Goal: Information Seeking & Learning: Learn about a topic

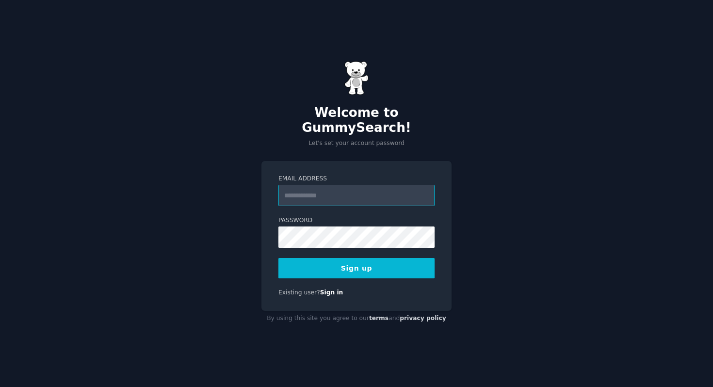
click at [345, 185] on input "Email Address" at bounding box center [357, 195] width 156 height 21
type input "**********"
click at [369, 263] on button "Sign up" at bounding box center [357, 268] width 156 height 20
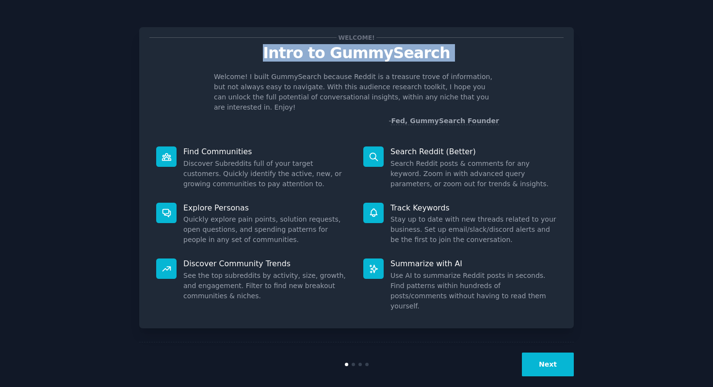
drag, startPoint x: 254, startPoint y: 52, endPoint x: 272, endPoint y: 77, distance: 30.2
click at [272, 77] on div "Welcome! Intro to GummySearch Welcome! I built GummySearch because Reddit is a …" at bounding box center [356, 81] width 414 height 89
click at [272, 77] on p "Welcome! I built GummySearch because Reddit is a treasure trove of information,…" at bounding box center [356, 92] width 285 height 41
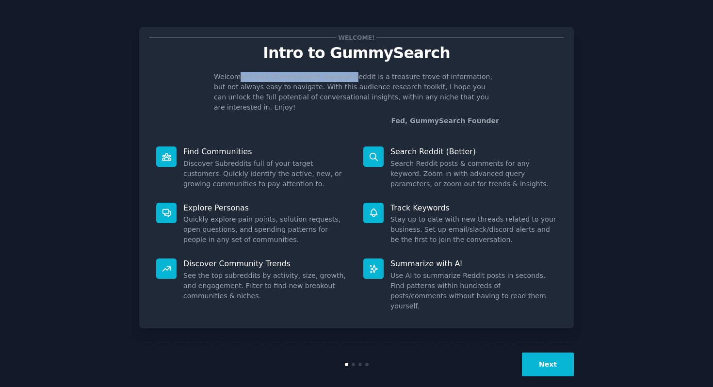
drag, startPoint x: 238, startPoint y: 79, endPoint x: 346, endPoint y: 80, distance: 108.2
click at [346, 80] on p "Welcome! I built GummySearch because Reddit is a treasure trove of information,…" at bounding box center [356, 92] width 285 height 41
click at [345, 80] on p "Welcome! I built GummySearch because Reddit is a treasure trove of information,…" at bounding box center [356, 92] width 285 height 41
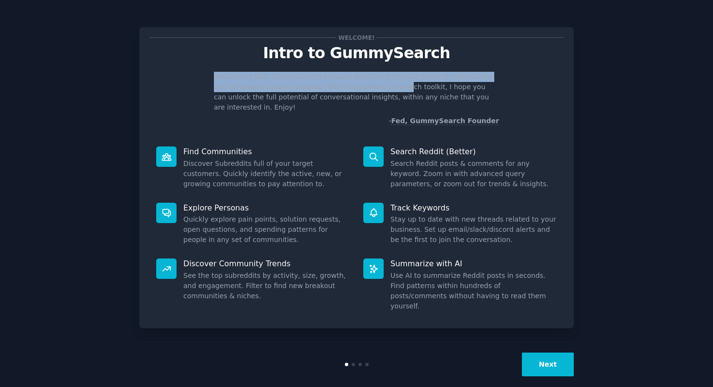
drag, startPoint x: 476, startPoint y: 60, endPoint x: 370, endPoint y: 85, distance: 108.9
click at [370, 86] on div "Welcome! Intro to GummySearch Welcome! I built GummySearch because Reddit is a …" at bounding box center [356, 81] width 414 height 89
click at [549, 353] on button "Next" at bounding box center [548, 365] width 52 height 24
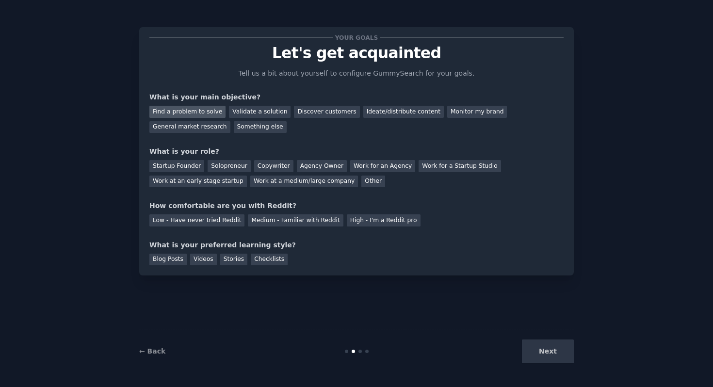
click at [214, 113] on div "Find a problem to solve" at bounding box center [187, 112] width 76 height 12
click at [246, 113] on div "Validate a solution" at bounding box center [260, 112] width 62 height 12
click at [222, 167] on div "Solopreneur" at bounding box center [229, 166] width 43 height 12
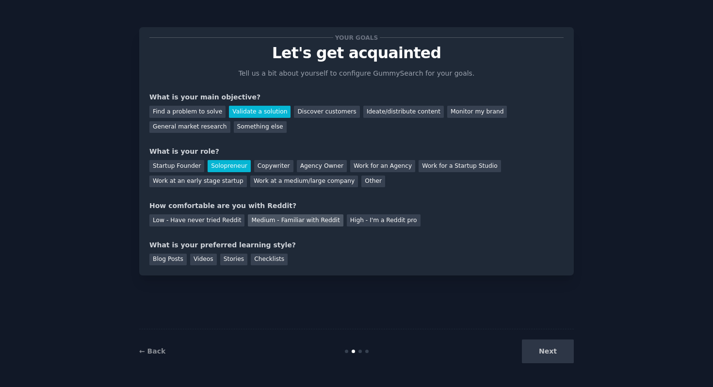
click at [275, 220] on div "Medium - Familiar with Reddit" at bounding box center [295, 220] width 95 height 12
click at [204, 262] on div "Videos" at bounding box center [203, 260] width 27 height 12
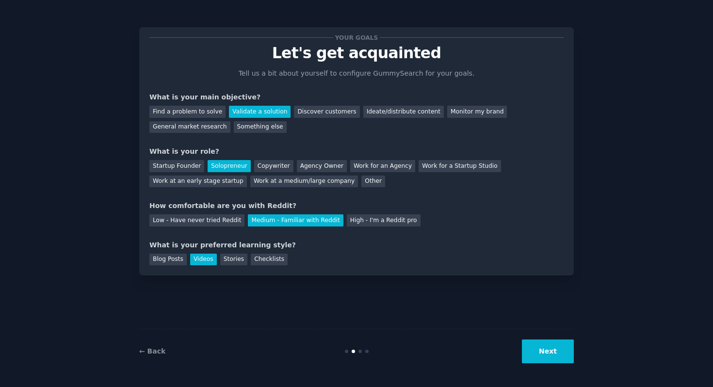
click at [536, 353] on button "Next" at bounding box center [548, 352] width 52 height 24
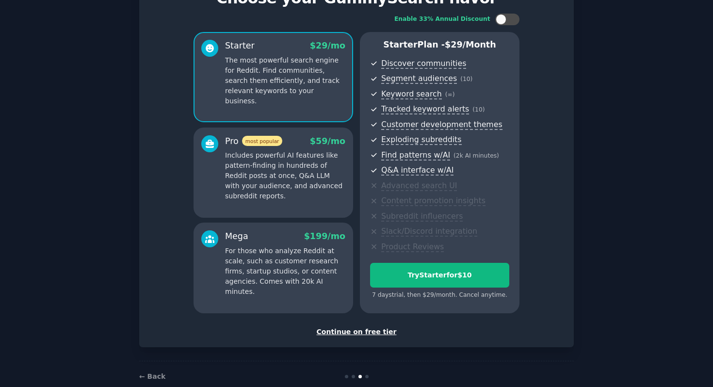
scroll to position [56, 0]
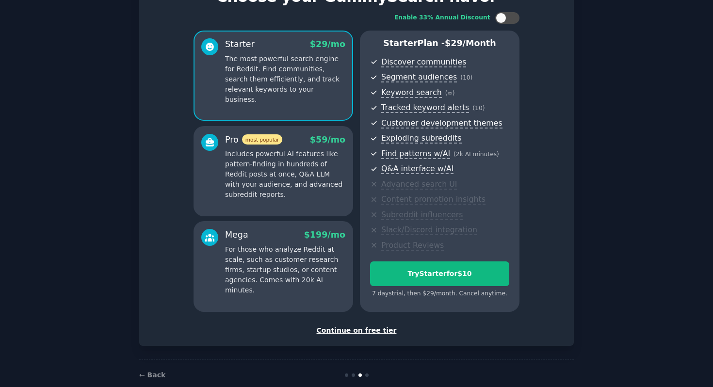
click at [360, 329] on div "Continue on free tier" at bounding box center [356, 331] width 414 height 10
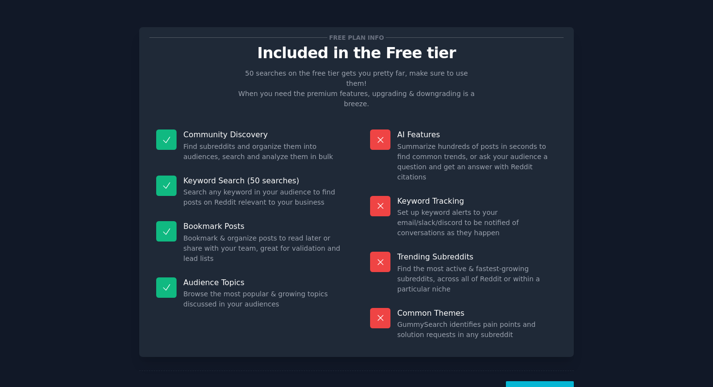
click at [552, 381] on button "Let's Go!" at bounding box center [540, 393] width 68 height 24
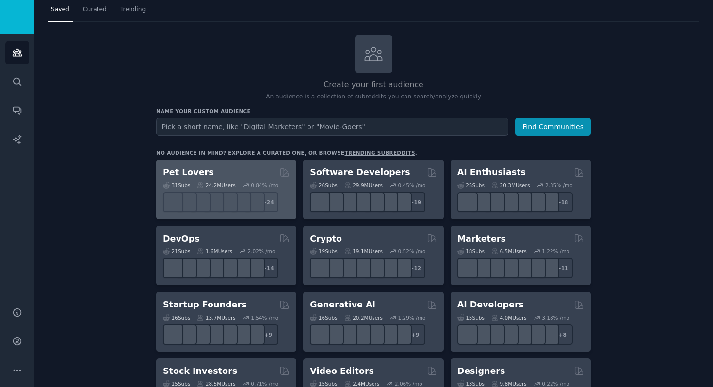
scroll to position [43, 0]
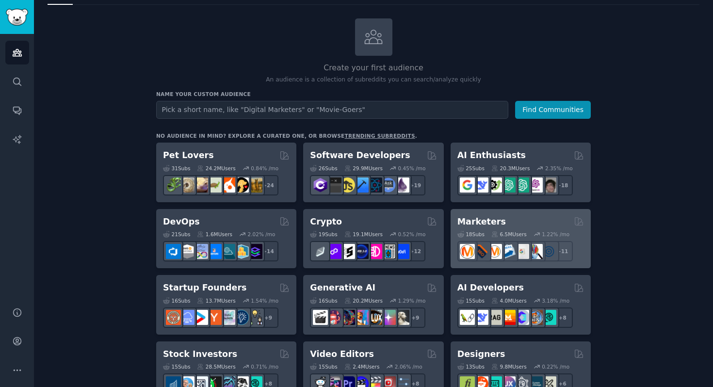
click at [482, 228] on div "18 Sub s 6.5M Users 1.22 % /mo + 11" at bounding box center [521, 245] width 127 height 34
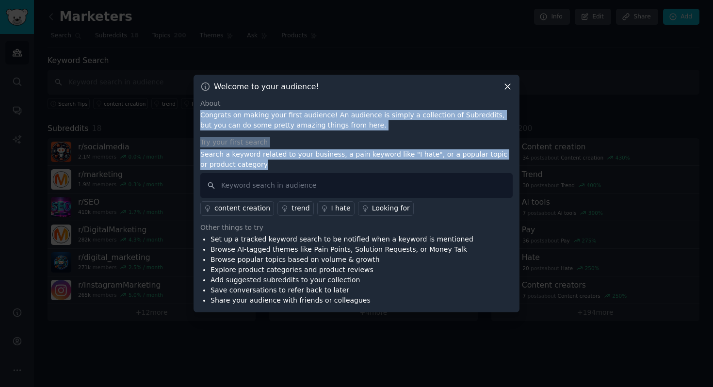
drag, startPoint x: 276, startPoint y: 102, endPoint x: 350, endPoint y: 164, distance: 96.5
click at [350, 164] on div "About Congrats on making your first audience! An audience is simply a collectio…" at bounding box center [356, 203] width 313 height 208
click at [350, 164] on p "Search a keyword related to your business, a pain keyword like "I hate", or a p…" at bounding box center [356, 159] width 313 height 20
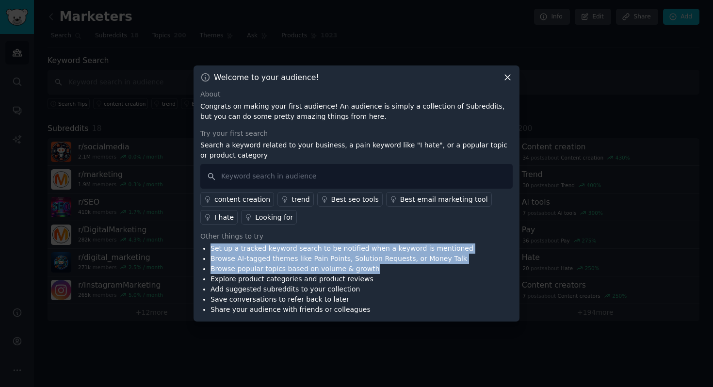
drag, startPoint x: 308, startPoint y: 236, endPoint x: 410, endPoint y: 267, distance: 106.1
click at [410, 267] on div "Other things to try Set up a tracked keyword search to be notified when a keywo…" at bounding box center [356, 272] width 313 height 83
click at [409, 267] on li "Browse popular topics based on volume & growth" at bounding box center [342, 269] width 263 height 10
drag, startPoint x: 379, startPoint y: 240, endPoint x: 377, endPoint y: 279, distance: 38.9
click at [377, 279] on div "Other things to try Set up a tracked keyword search to be notified when a keywo…" at bounding box center [356, 272] width 313 height 83
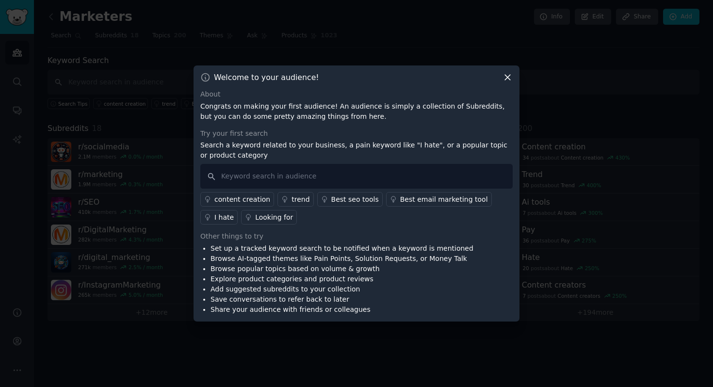
click at [366, 151] on p "Search a keyword related to your business, a pain keyword like "I hate", or a p…" at bounding box center [356, 150] width 313 height 20
click at [507, 71] on div "Welcome to your audience! About Congrats on making your first audience! An audi…" at bounding box center [357, 194] width 326 height 256
click at [507, 73] on icon at bounding box center [508, 77] width 10 height 10
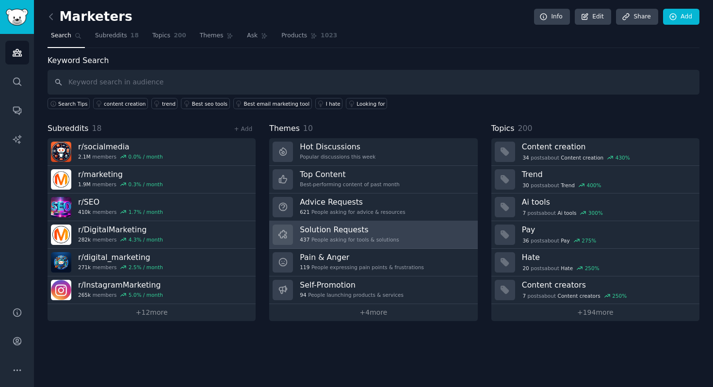
click at [370, 227] on h3 "Solution Requests" at bounding box center [349, 230] width 99 height 10
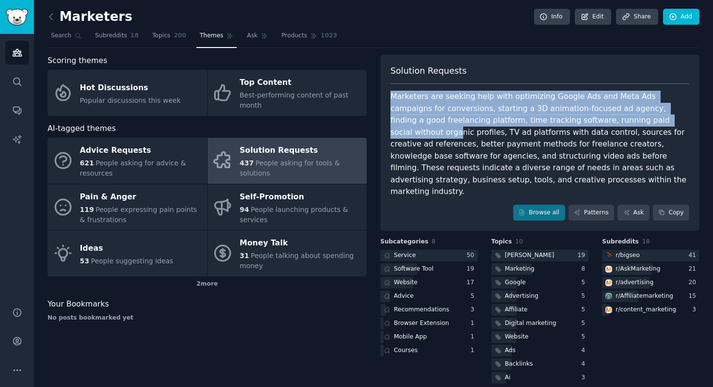
drag, startPoint x: 544, startPoint y: 89, endPoint x: 615, endPoint y: 123, distance: 78.8
click at [615, 123] on div "Solution Requests Marketers are seeking help with optimizing Google Ads and Met…" at bounding box center [539, 143] width 319 height 177
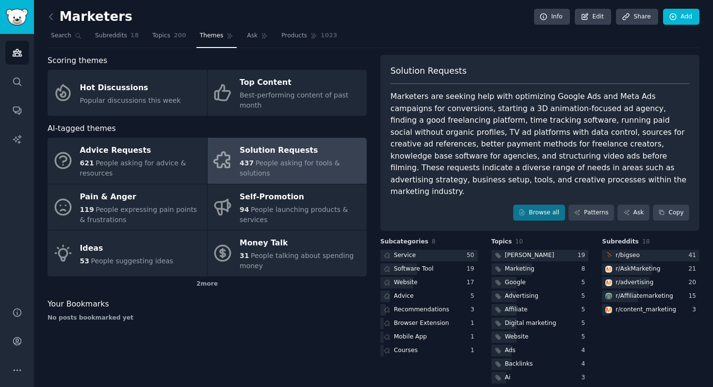
click at [641, 118] on div "Marketers are seeking help with optimizing Google Ads and Meta Ads campaigns fo…" at bounding box center [540, 144] width 299 height 107
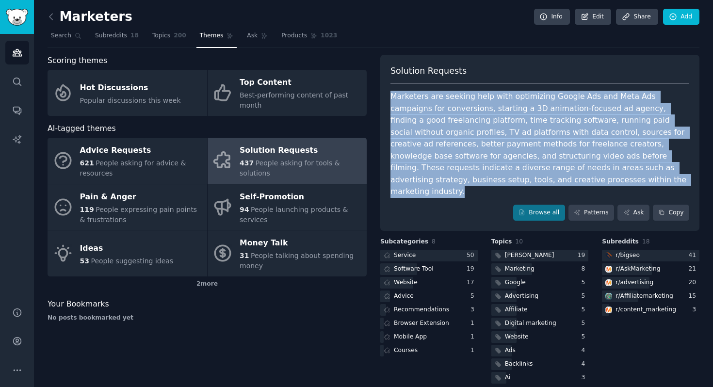
drag, startPoint x: 573, startPoint y: 85, endPoint x: 556, endPoint y: 184, distance: 100.4
click at [556, 184] on div "Solution Requests Marketers are seeking help with optimizing Google Ads and Met…" at bounding box center [539, 143] width 319 height 177
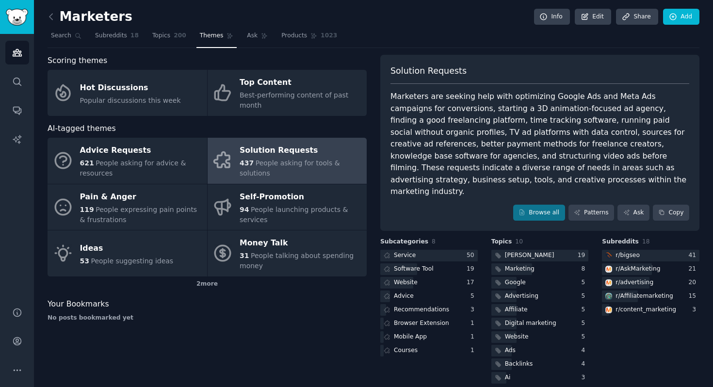
click at [578, 82] on div "Solution Requests" at bounding box center [540, 74] width 299 height 19
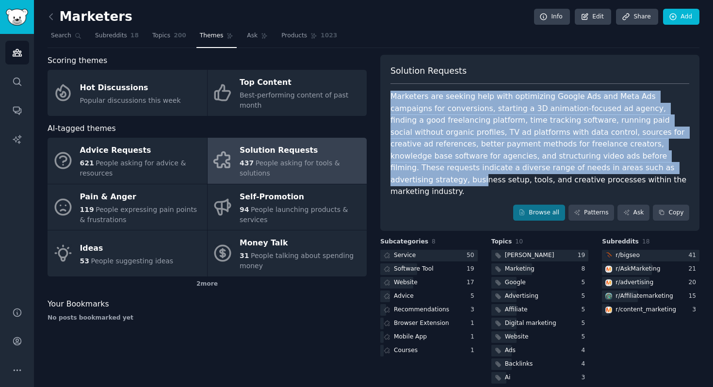
drag, startPoint x: 566, startPoint y: 82, endPoint x: 535, endPoint y: 171, distance: 94.2
click at [535, 171] on div "Solution Requests Marketers are seeking help with optimizing Google Ads and Met…" at bounding box center [539, 143] width 319 height 177
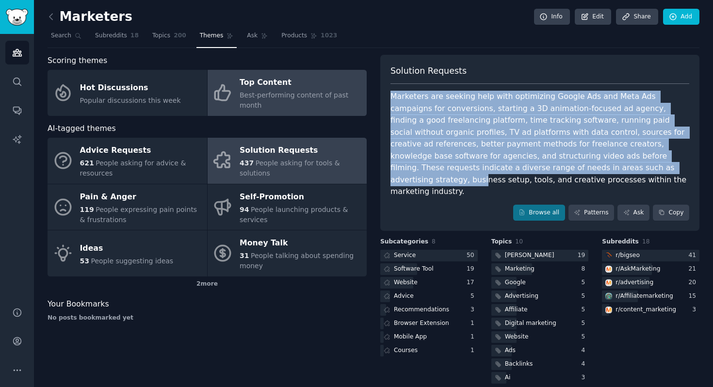
click at [325, 78] on div "Top Content" at bounding box center [301, 83] width 122 height 16
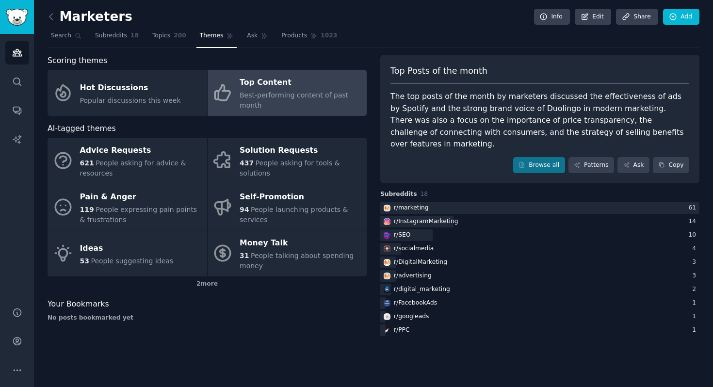
click at [629, 141] on div "Top Posts of the month The top posts of the month by marketers discussed the ef…" at bounding box center [539, 119] width 319 height 129
click at [628, 162] on icon at bounding box center [627, 165] width 7 height 7
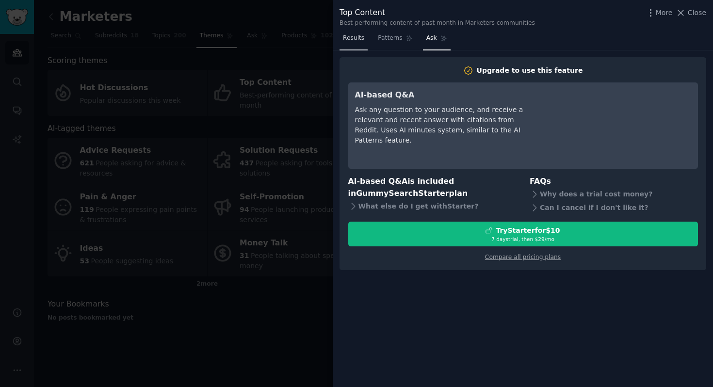
click at [360, 42] on span "Results" at bounding box center [353, 38] width 21 height 9
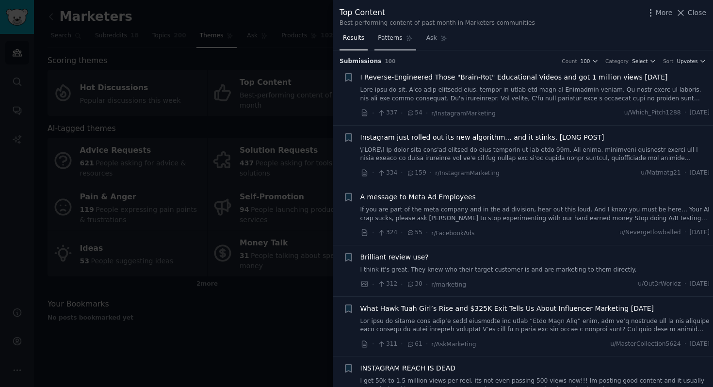
click at [395, 40] on span "Patterns" at bounding box center [390, 38] width 24 height 9
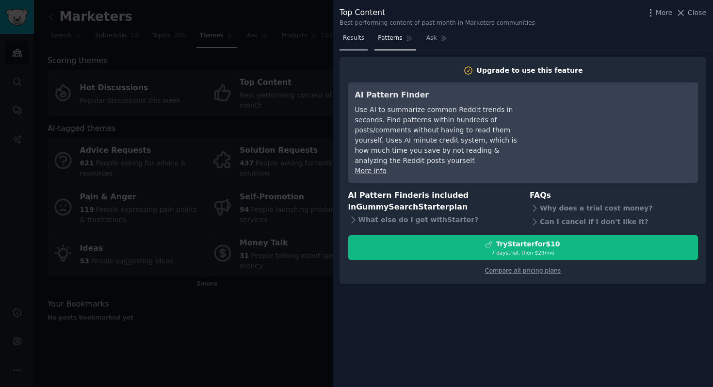
click at [352, 39] on span "Results" at bounding box center [353, 38] width 21 height 9
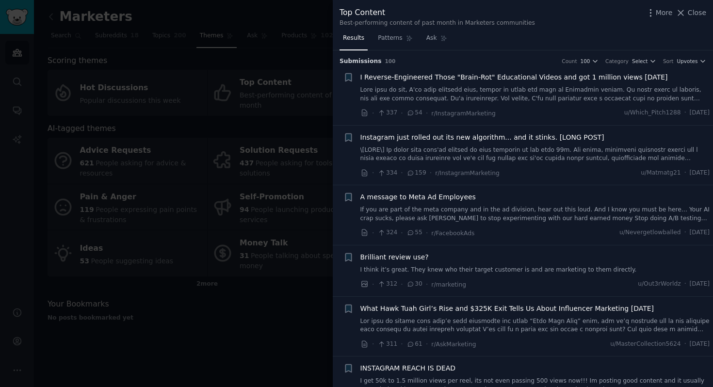
click at [278, 78] on div at bounding box center [356, 193] width 713 height 387
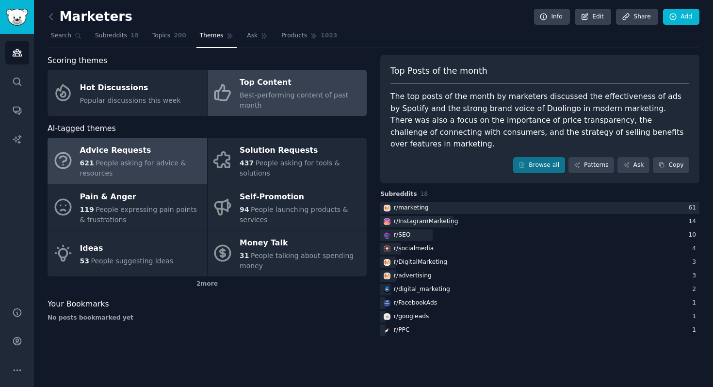
click at [163, 169] on div "621 People asking for advice & resources" at bounding box center [141, 168] width 122 height 20
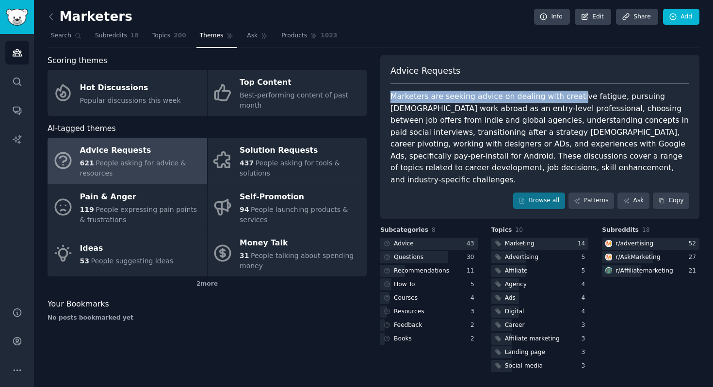
drag, startPoint x: 499, startPoint y: 81, endPoint x: 569, endPoint y: 99, distance: 71.7
click at [569, 99] on div "Advice Requests Marketers are seeking advice on dealing with creative fatigue, …" at bounding box center [539, 137] width 319 height 165
click at [567, 96] on div "Marketers are seeking advice on dealing with creative fatigue, pursuing [DEMOGR…" at bounding box center [540, 138] width 299 height 95
drag, startPoint x: 567, startPoint y: 96, endPoint x: 602, endPoint y: 96, distance: 35.4
click at [602, 96] on div "Marketers are seeking advice on dealing with creative fatigue, pursuing [DEMOGR…" at bounding box center [540, 138] width 299 height 95
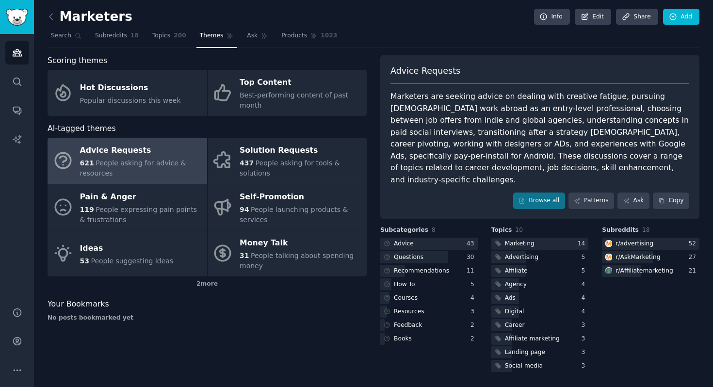
click at [626, 95] on div "Marketers are seeking advice on dealing with creative fatigue, pursuing [DEMOGR…" at bounding box center [540, 138] width 299 height 95
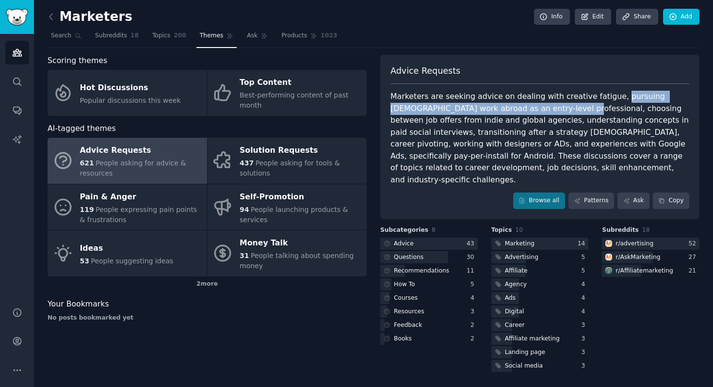
drag, startPoint x: 626, startPoint y: 95, endPoint x: 505, endPoint y: 106, distance: 122.3
click at [505, 106] on div "Marketers are seeking advice on dealing with creative fatigue, pursuing [DEMOGR…" at bounding box center [540, 138] width 299 height 95
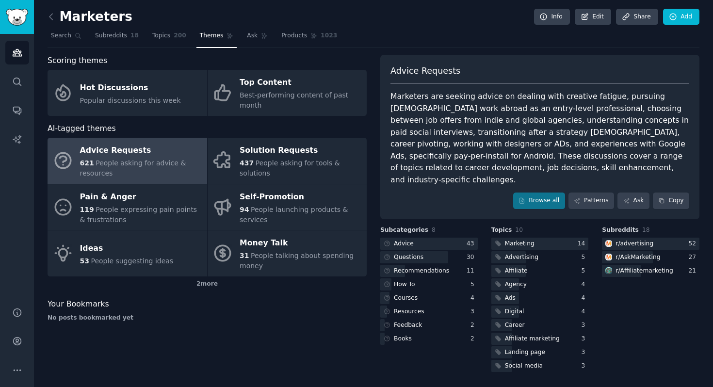
click at [543, 109] on div "Marketers are seeking advice on dealing with creative fatigue, pursuing [DEMOGR…" at bounding box center [540, 138] width 299 height 95
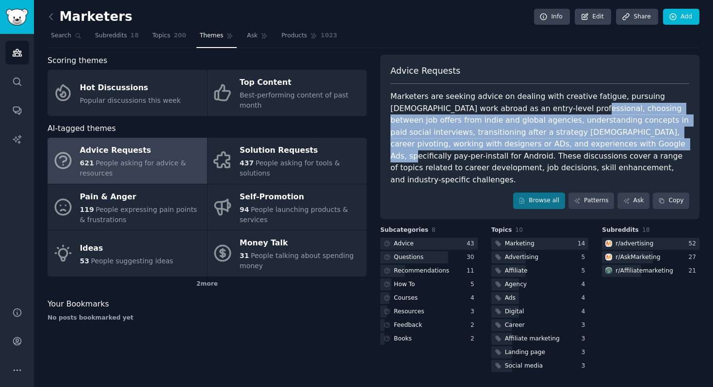
drag, startPoint x: 543, startPoint y: 109, endPoint x: 515, endPoint y: 143, distance: 43.7
click at [516, 147] on div "Marketers are seeking advice on dealing with creative fatigue, pursuing [DEMOGR…" at bounding box center [540, 138] width 299 height 95
click at [50, 15] on icon at bounding box center [51, 17] width 10 height 10
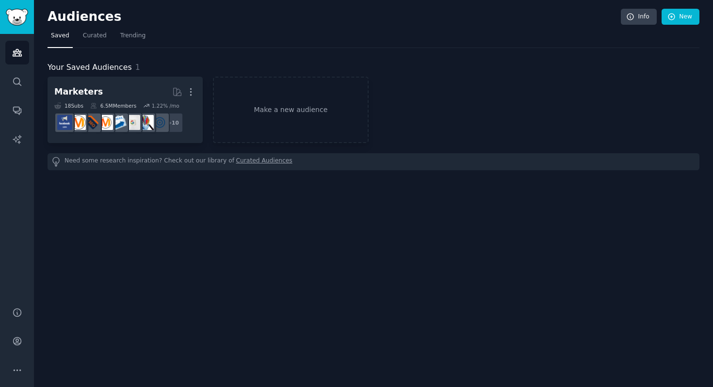
click at [114, 38] on nav "Saved Curated Trending" at bounding box center [374, 38] width 652 height 20
click at [96, 38] on span "Curated" at bounding box center [95, 36] width 24 height 9
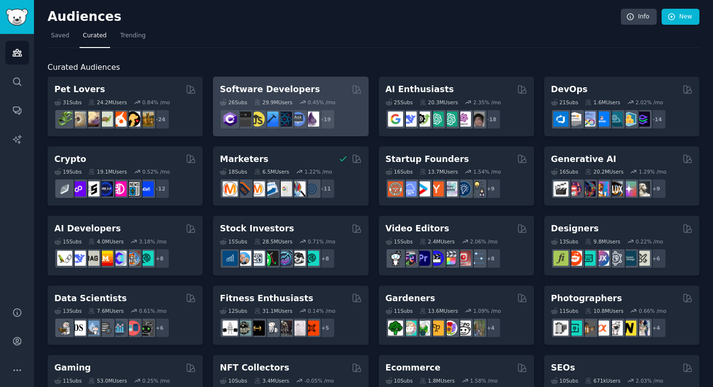
click at [294, 91] on h2 "Software Developers" at bounding box center [270, 89] width 100 height 12
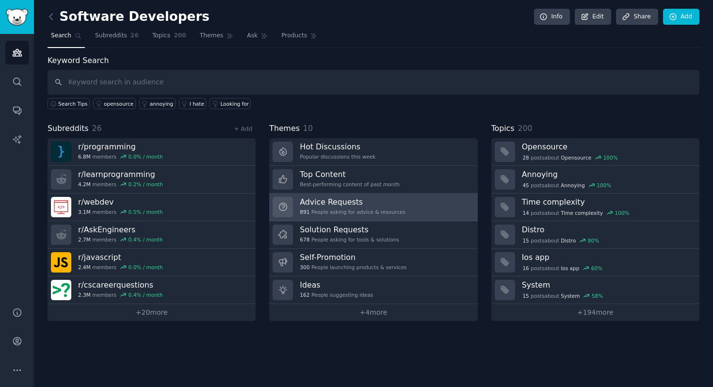
click at [359, 205] on h3 "Advice Requests" at bounding box center [352, 202] width 105 height 10
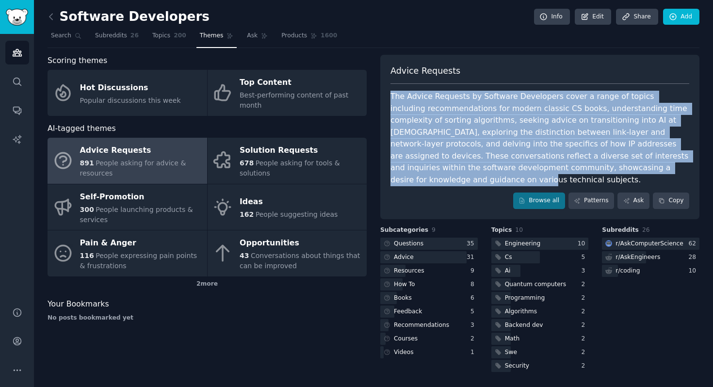
drag, startPoint x: 482, startPoint y: 78, endPoint x: 610, endPoint y: 157, distance: 150.3
click at [610, 160] on div "Advice Requests The Advice Requests by Software Developers cover a range of top…" at bounding box center [539, 137] width 319 height 165
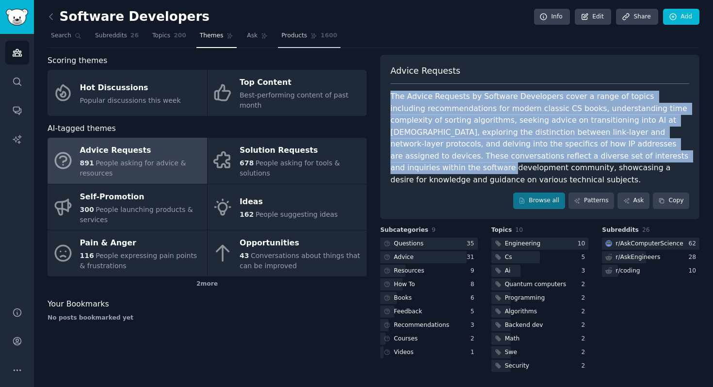
click at [296, 40] on link "Products 1600" at bounding box center [309, 38] width 63 height 20
